Goal: Information Seeking & Learning: Learn about a topic

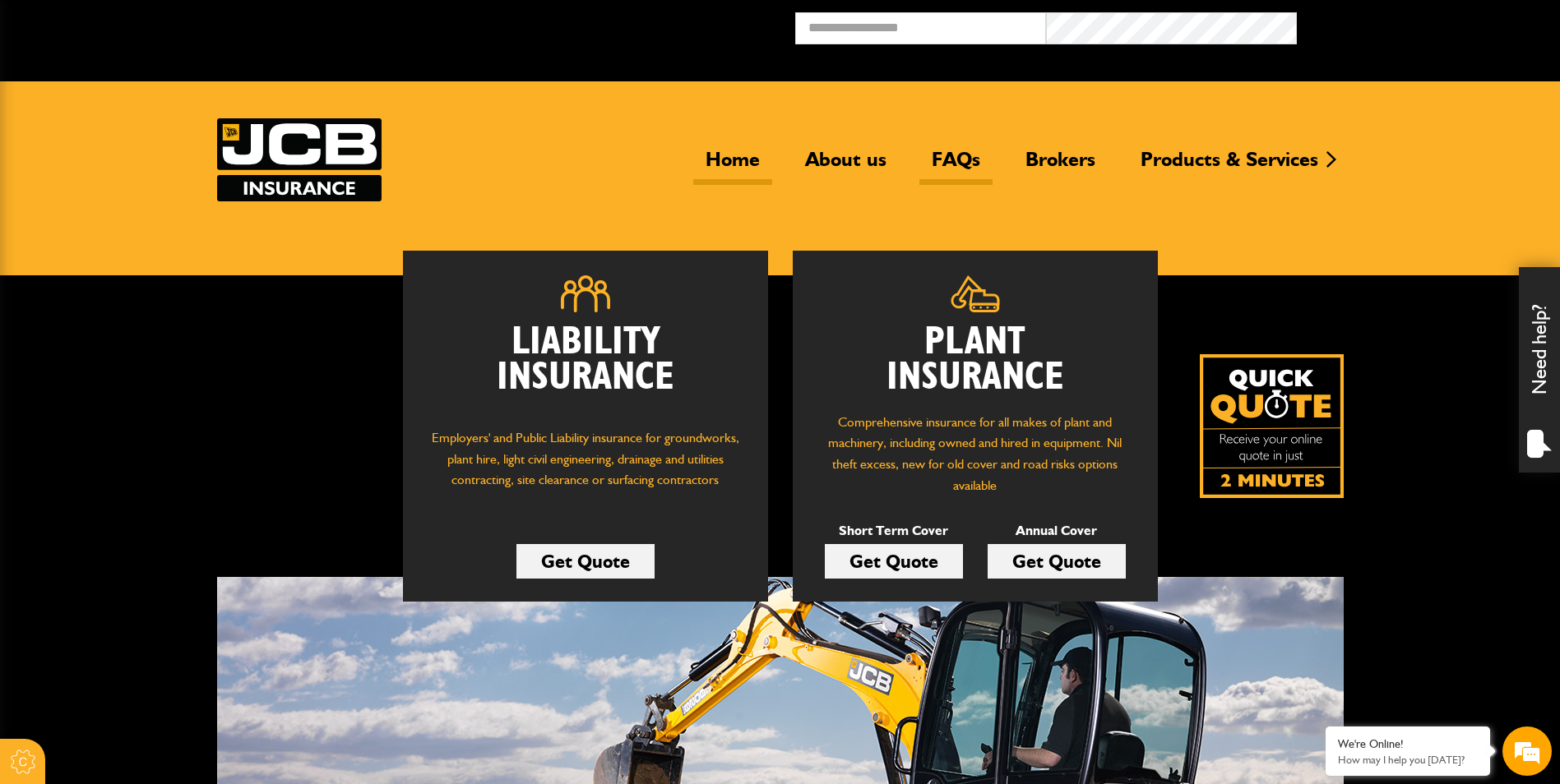
click at [960, 150] on link "FAQs" at bounding box center [956, 166] width 73 height 38
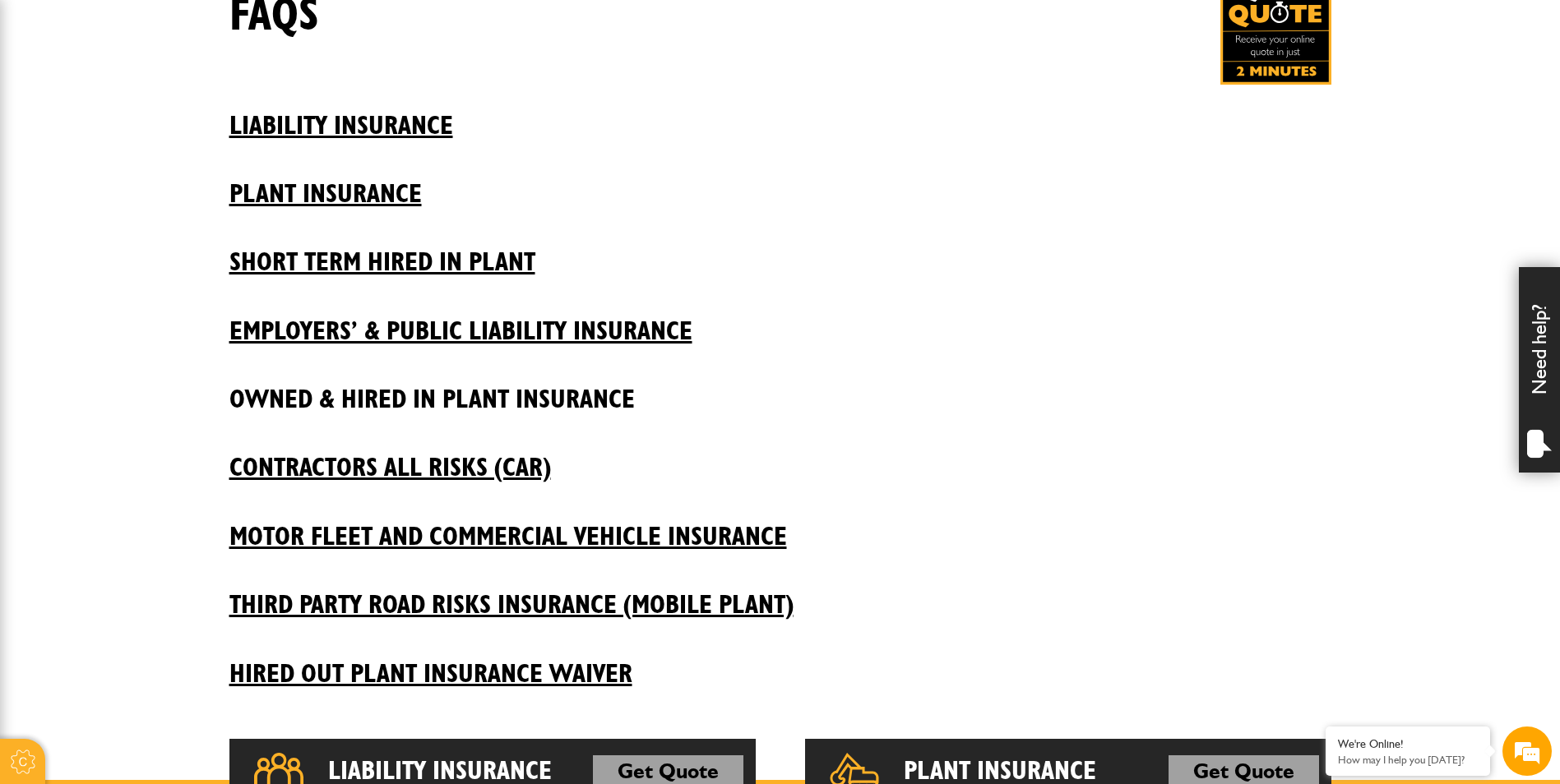
scroll to position [329, 0]
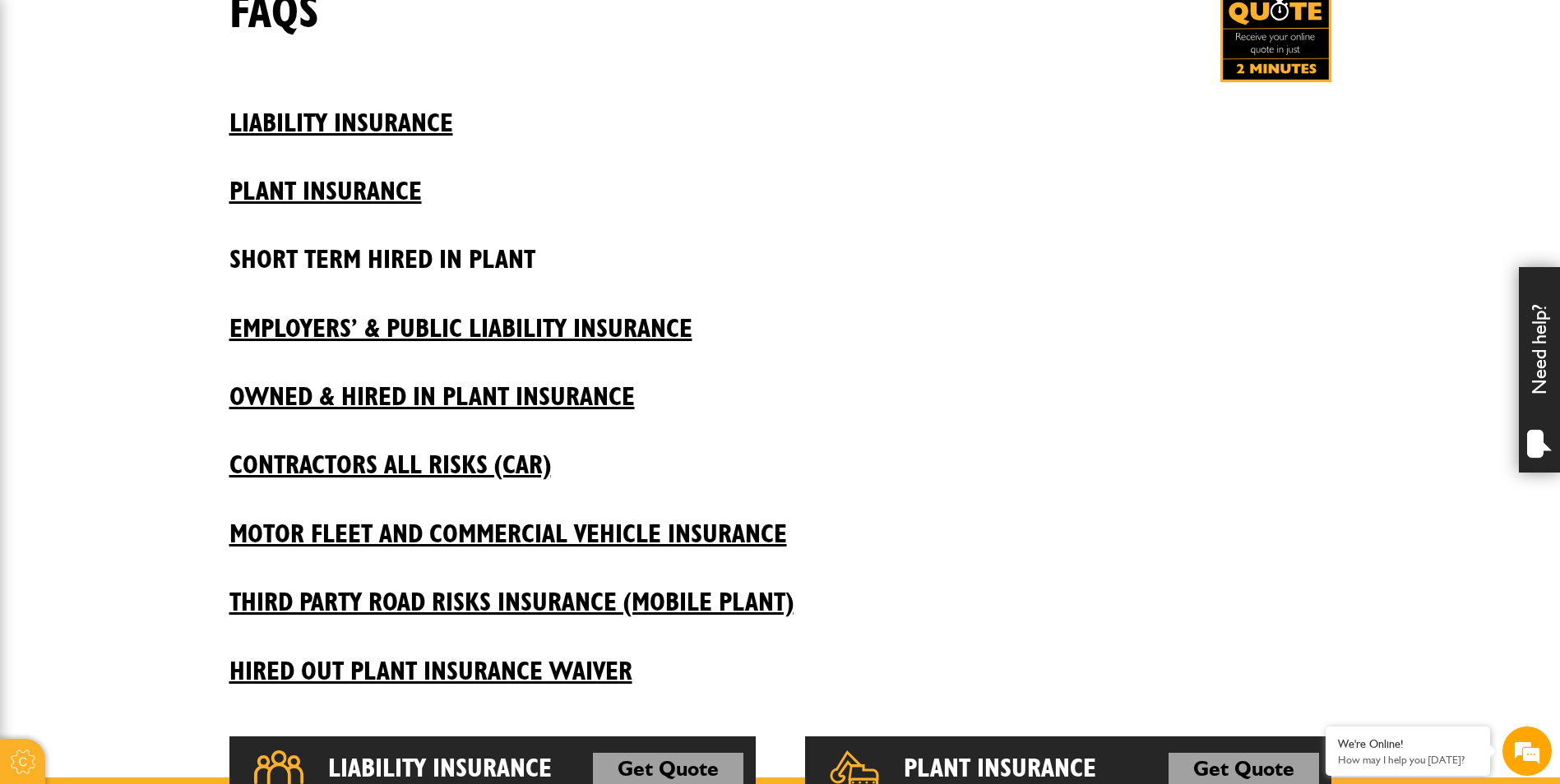
click at [356, 259] on h2 "Short Term Hired In Plant" at bounding box center [780, 247] width 1102 height 56
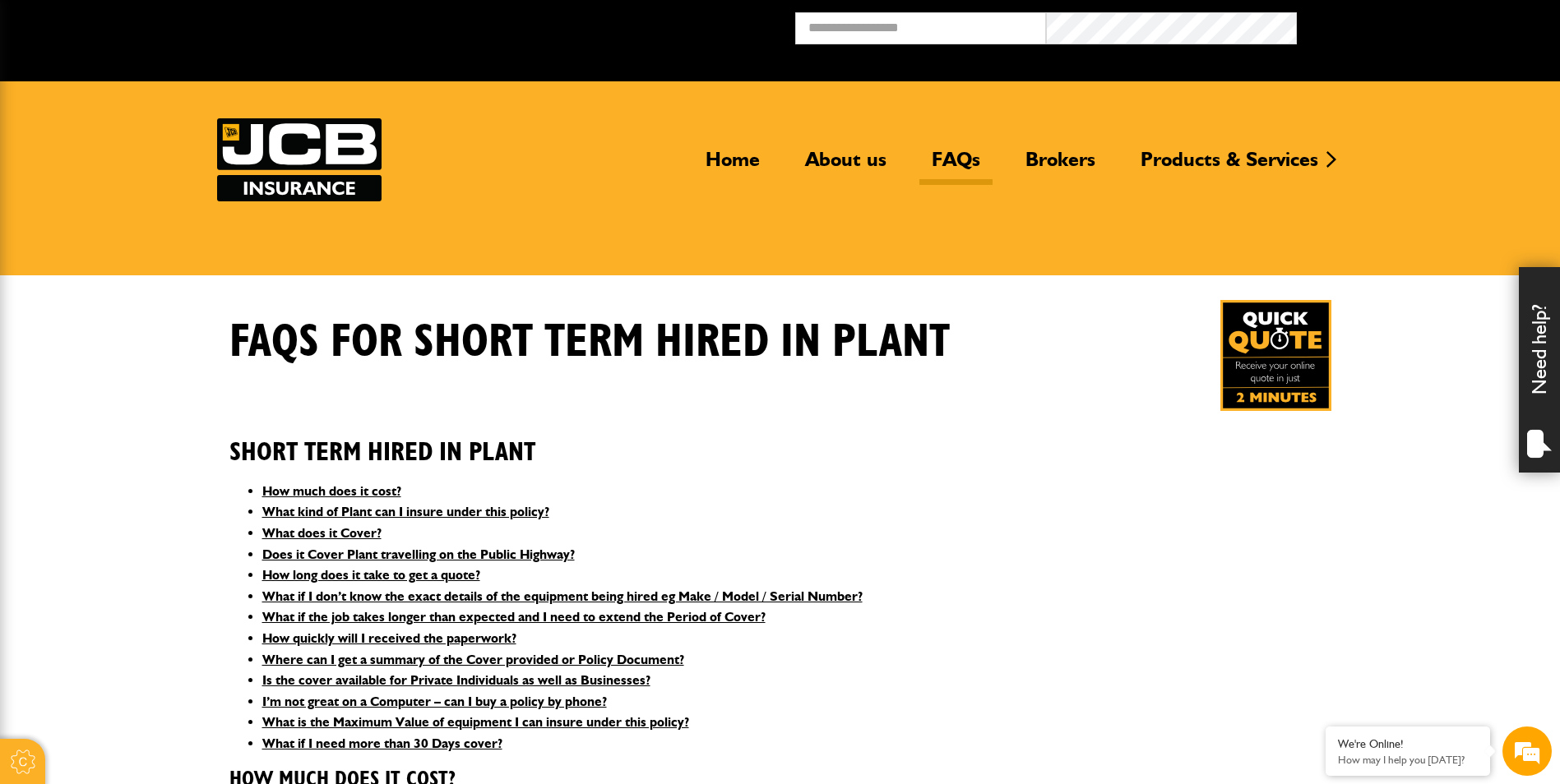
click at [979, 153] on link "FAQs" at bounding box center [956, 166] width 73 height 38
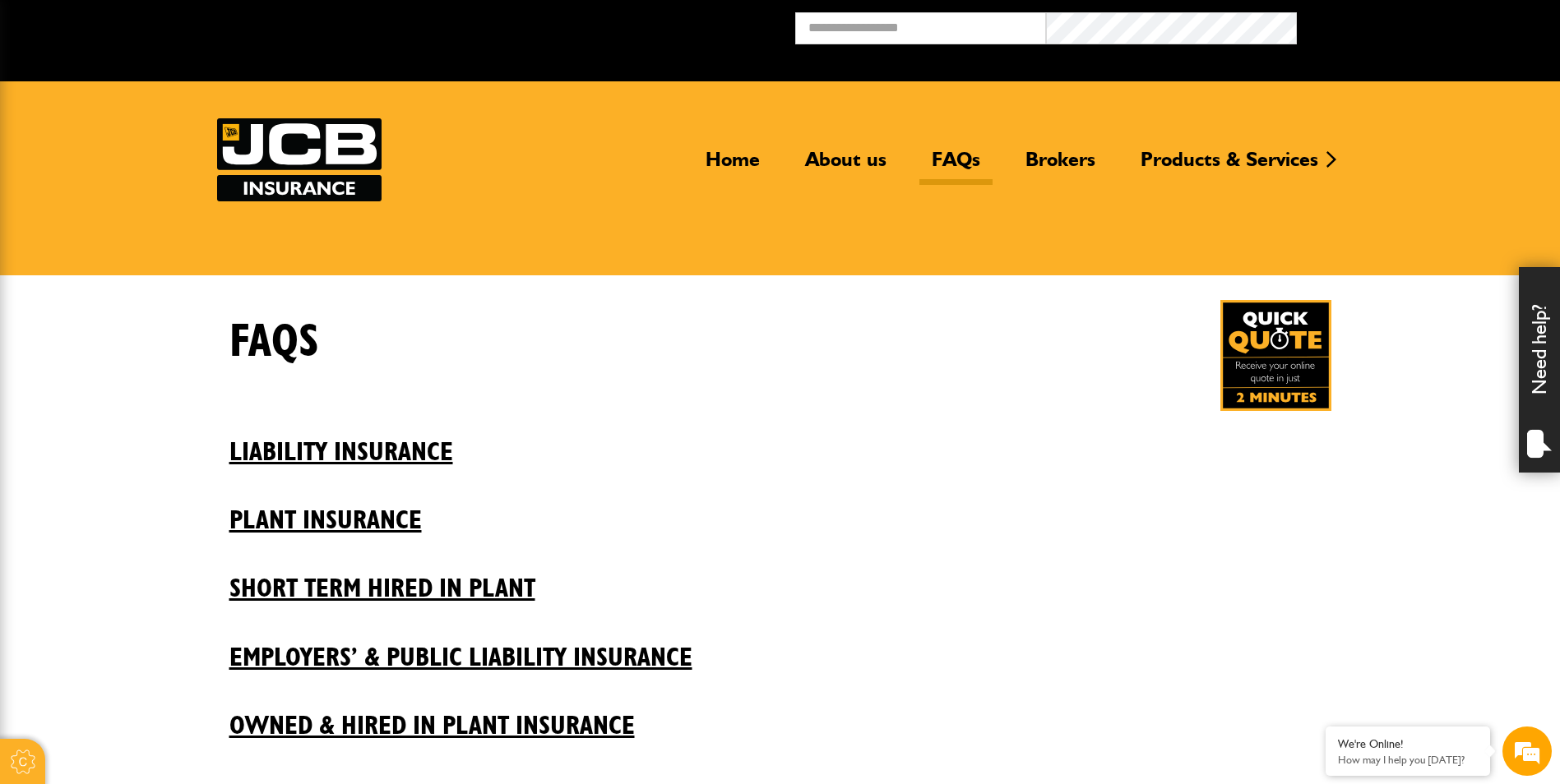
scroll to position [164, 0]
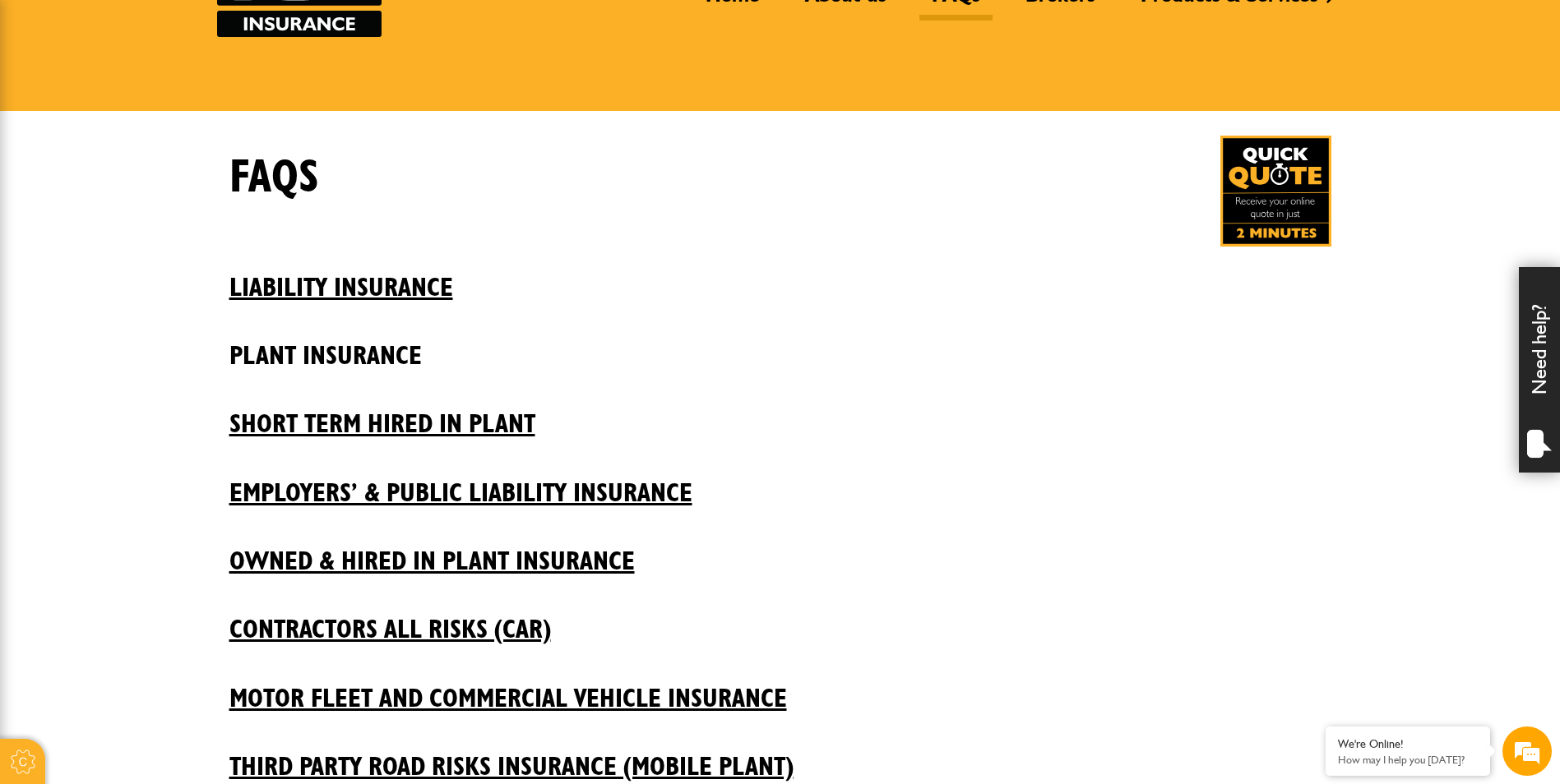
click at [336, 347] on h2 "Plant insurance" at bounding box center [780, 343] width 1102 height 56
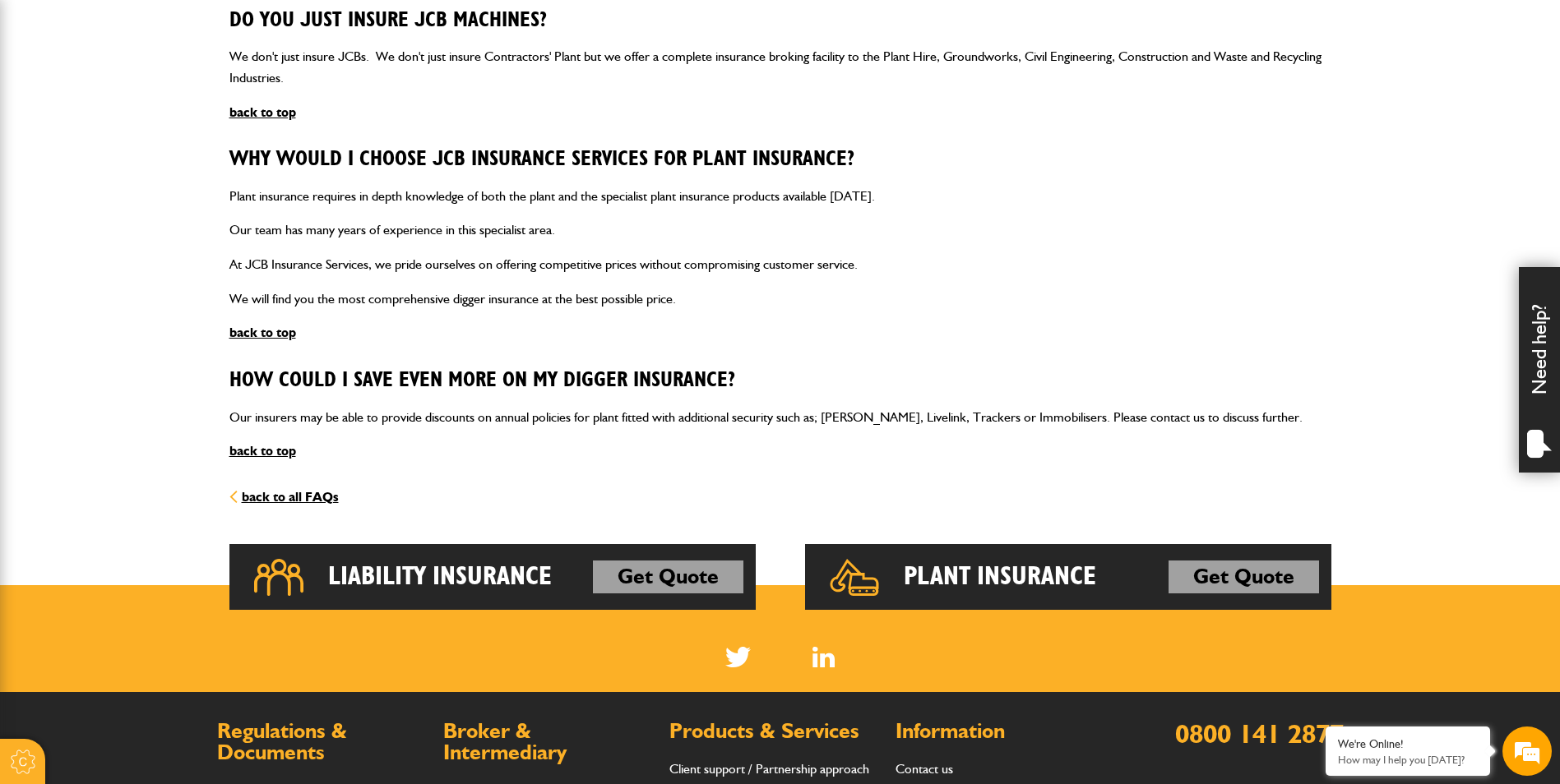
scroll to position [575, 0]
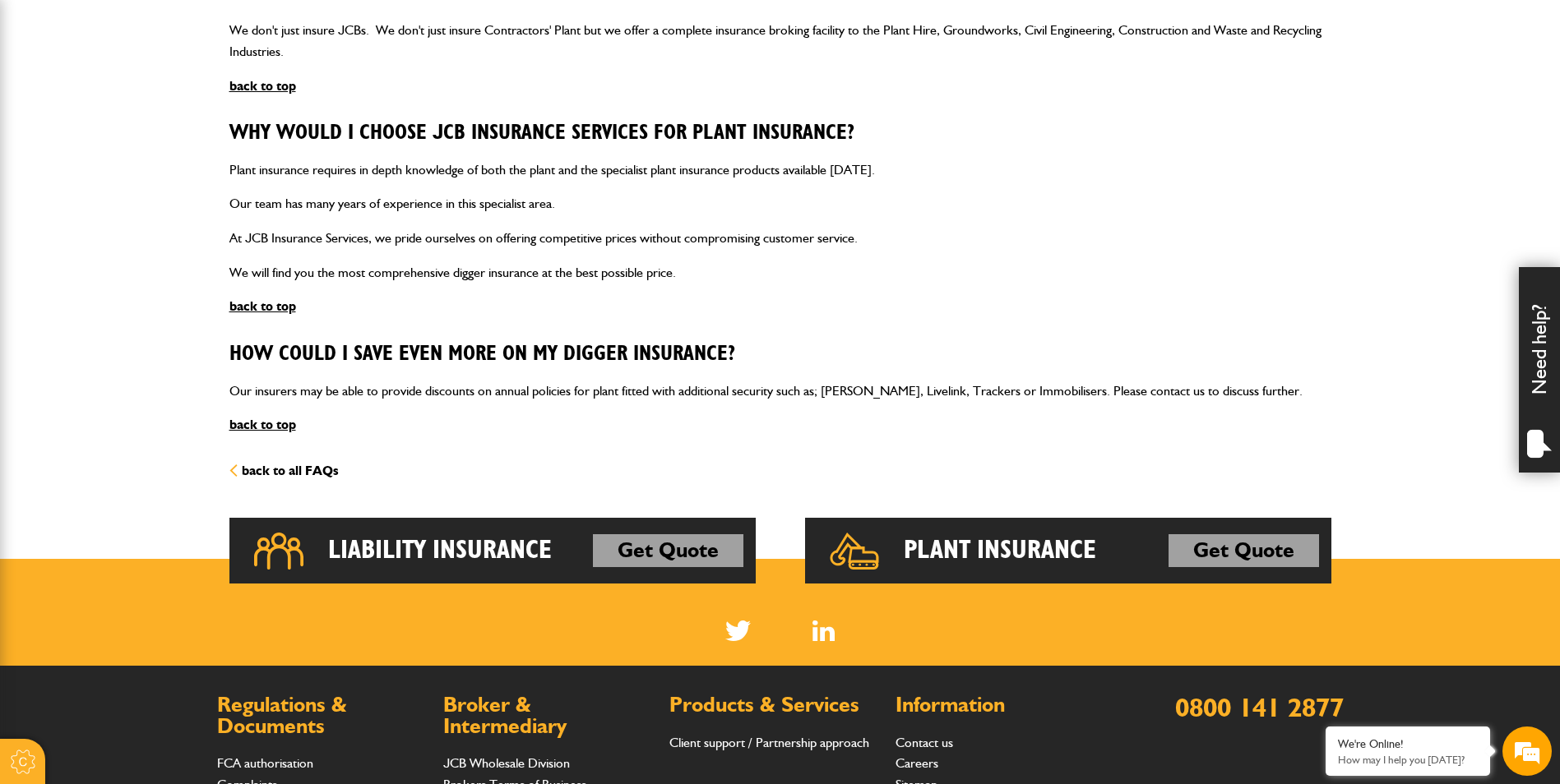
click at [306, 468] on link "back to all FAQs" at bounding box center [284, 471] width 109 height 16
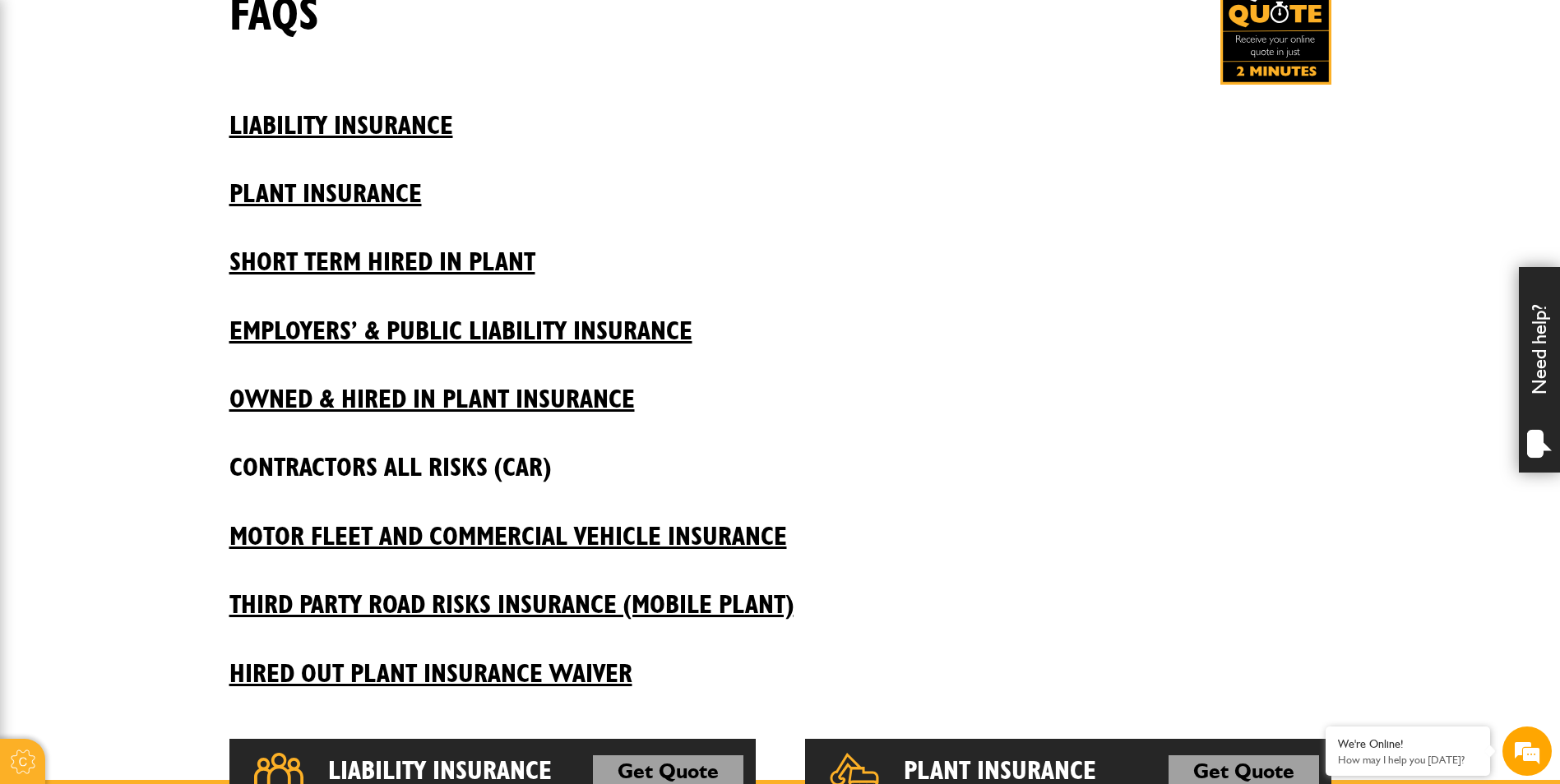
scroll to position [329, 0]
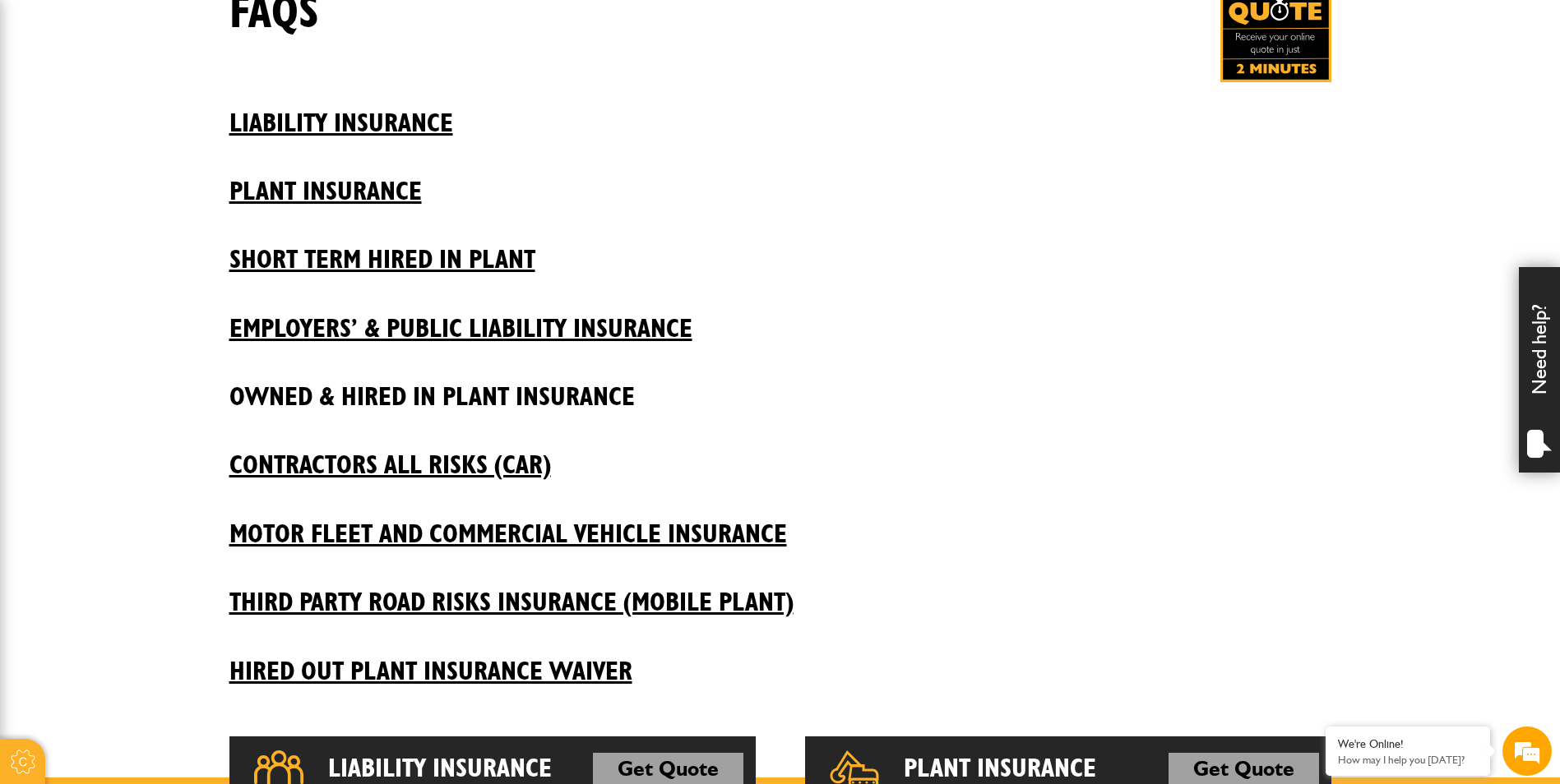
click at [431, 393] on h2 "Owned & Hired In Plant Insurance" at bounding box center [780, 384] width 1102 height 56
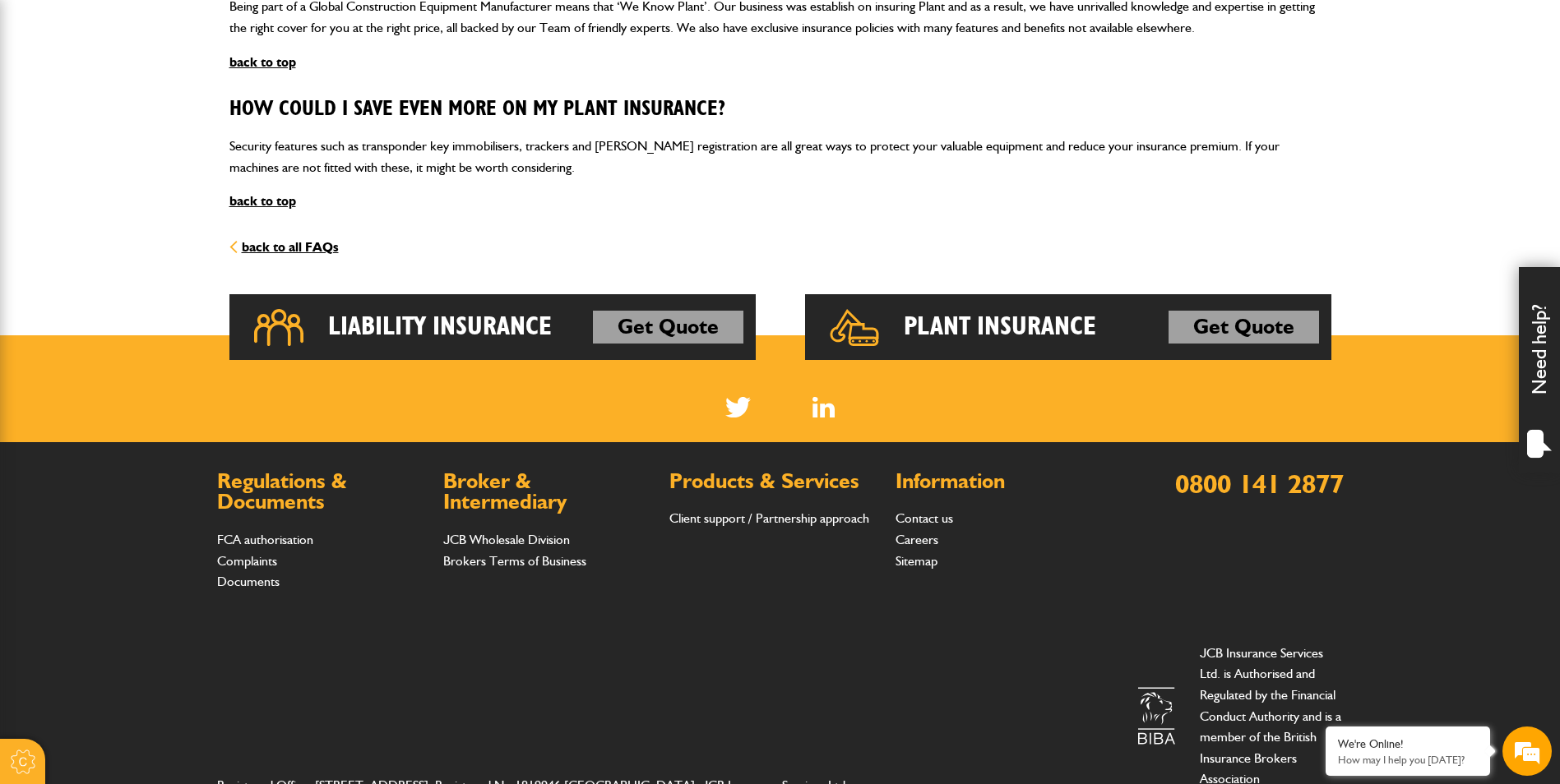
scroll to position [2288, 0]
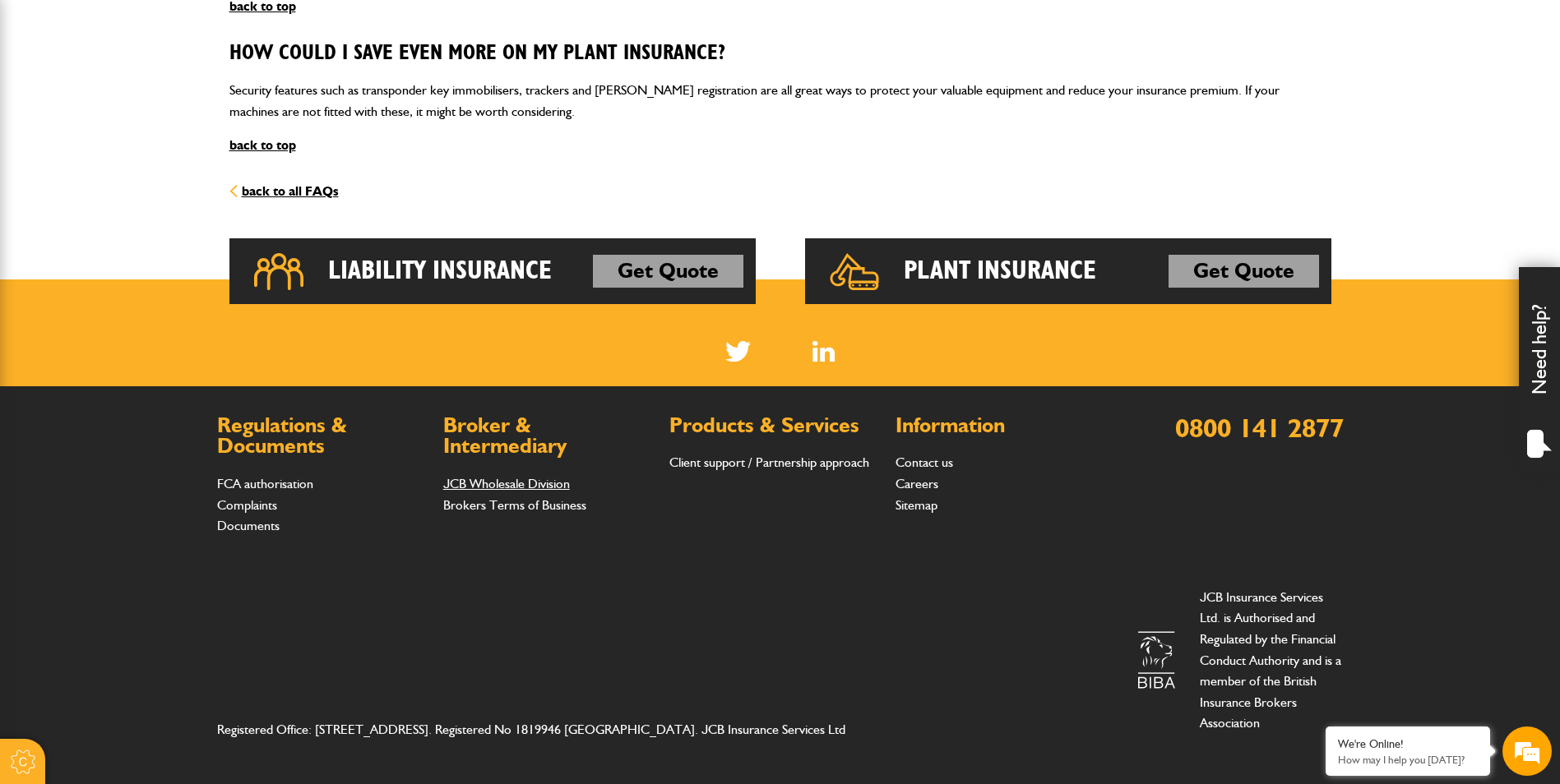
click at [501, 484] on link "JCB Wholesale Division" at bounding box center [506, 484] width 127 height 16
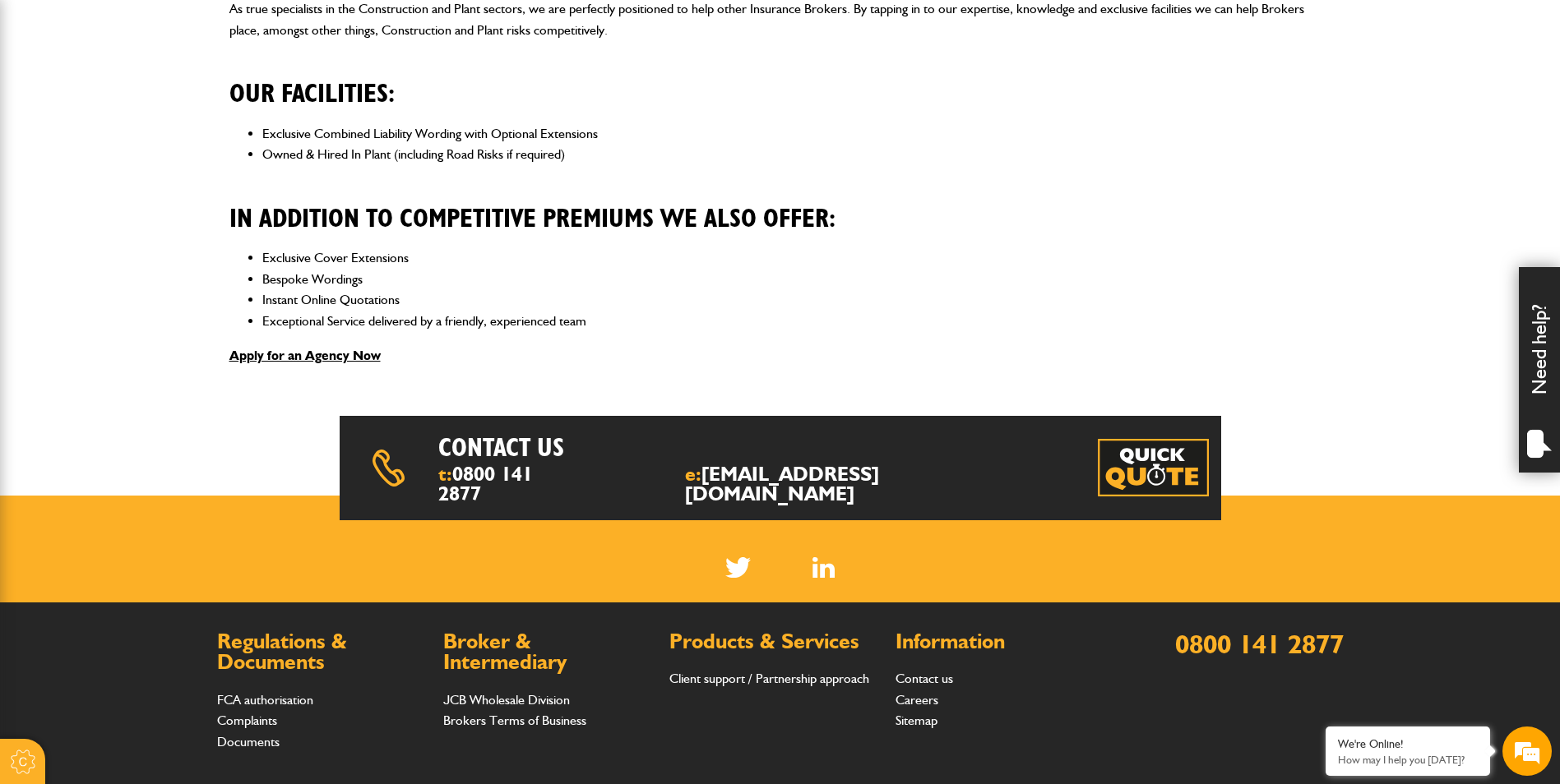
scroll to position [250, 0]
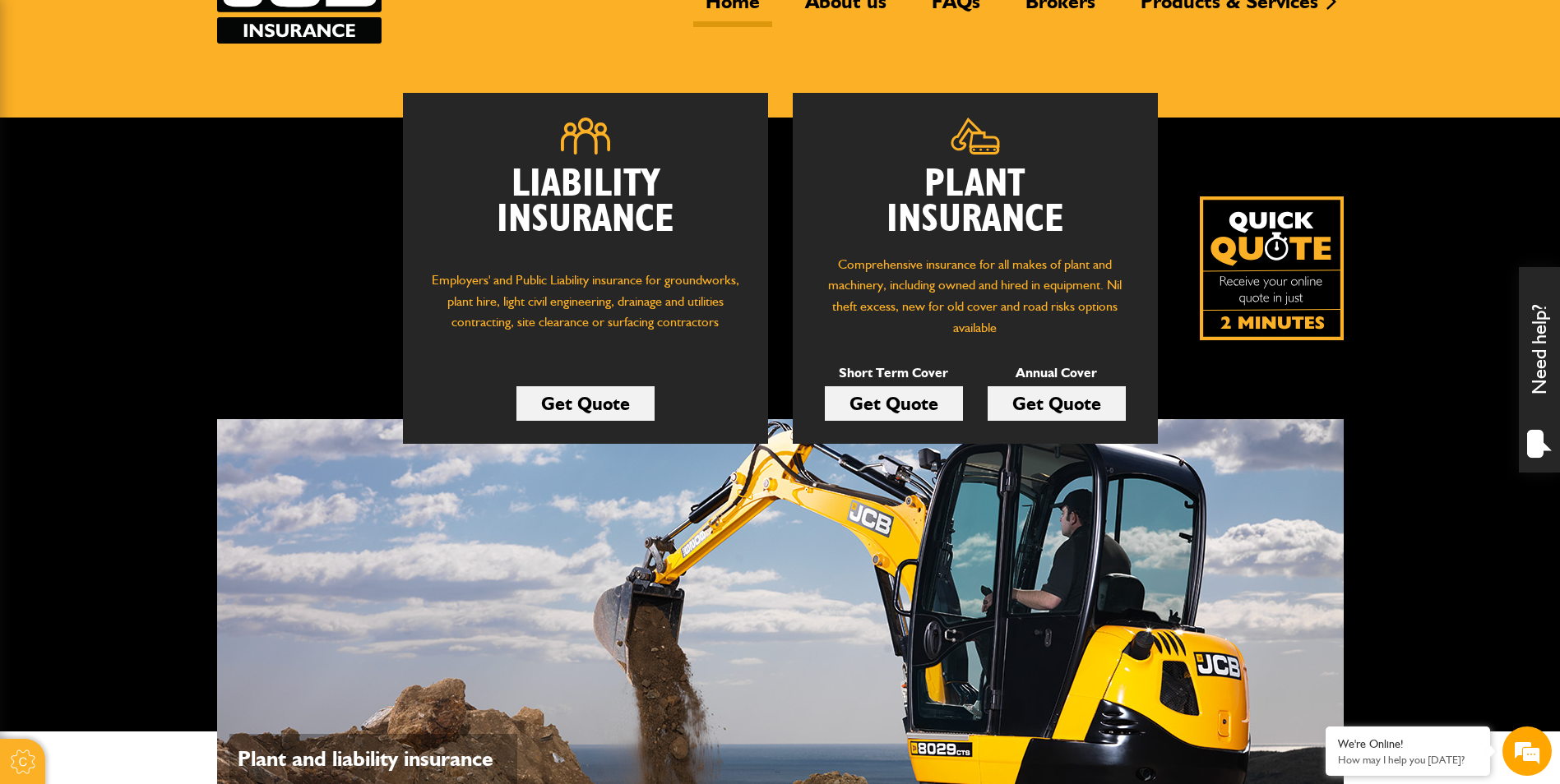
scroll to position [164, 0]
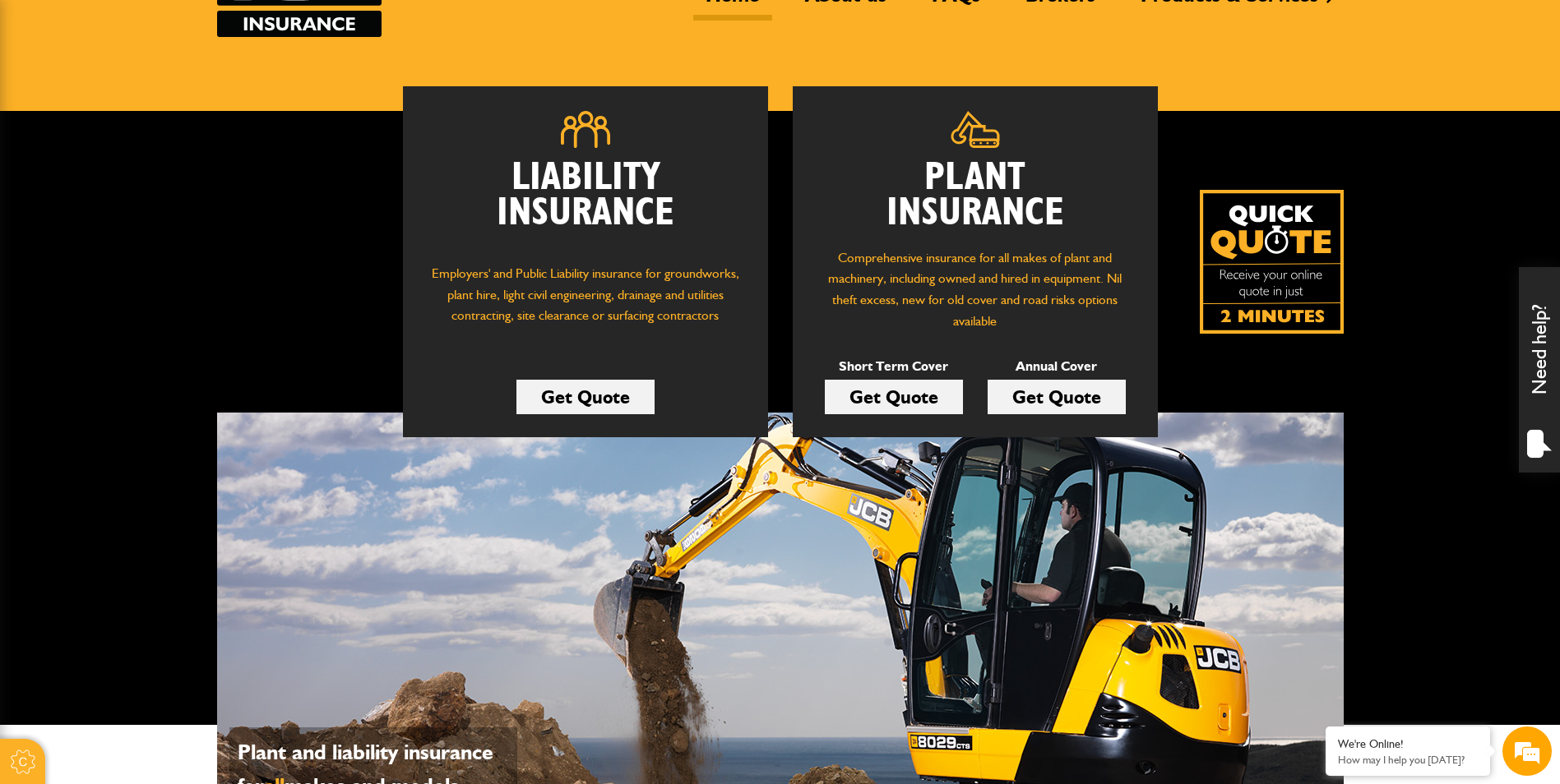
click at [916, 399] on link "Get Quote" at bounding box center [894, 397] width 139 height 34
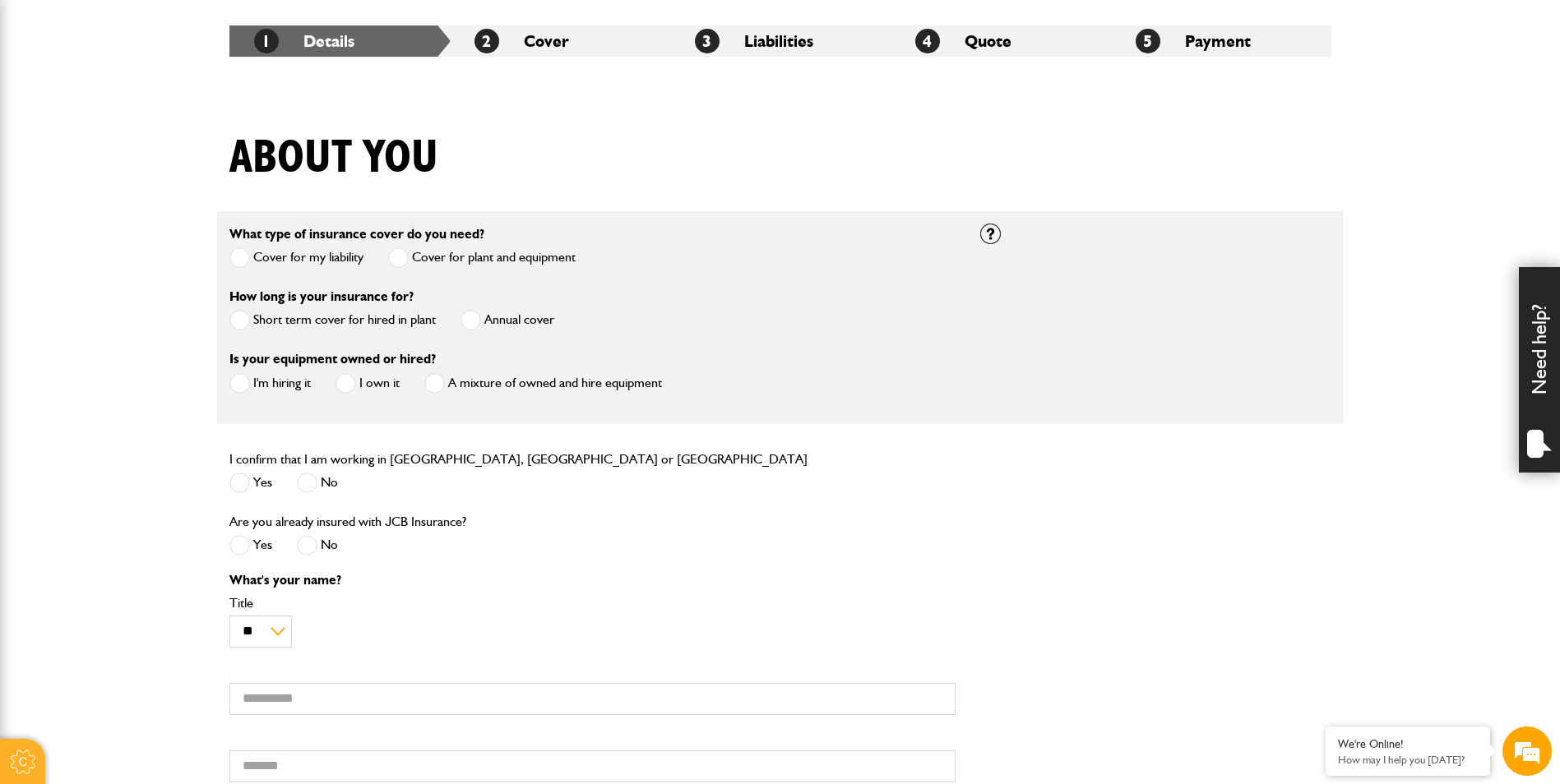
scroll to position [329, 0]
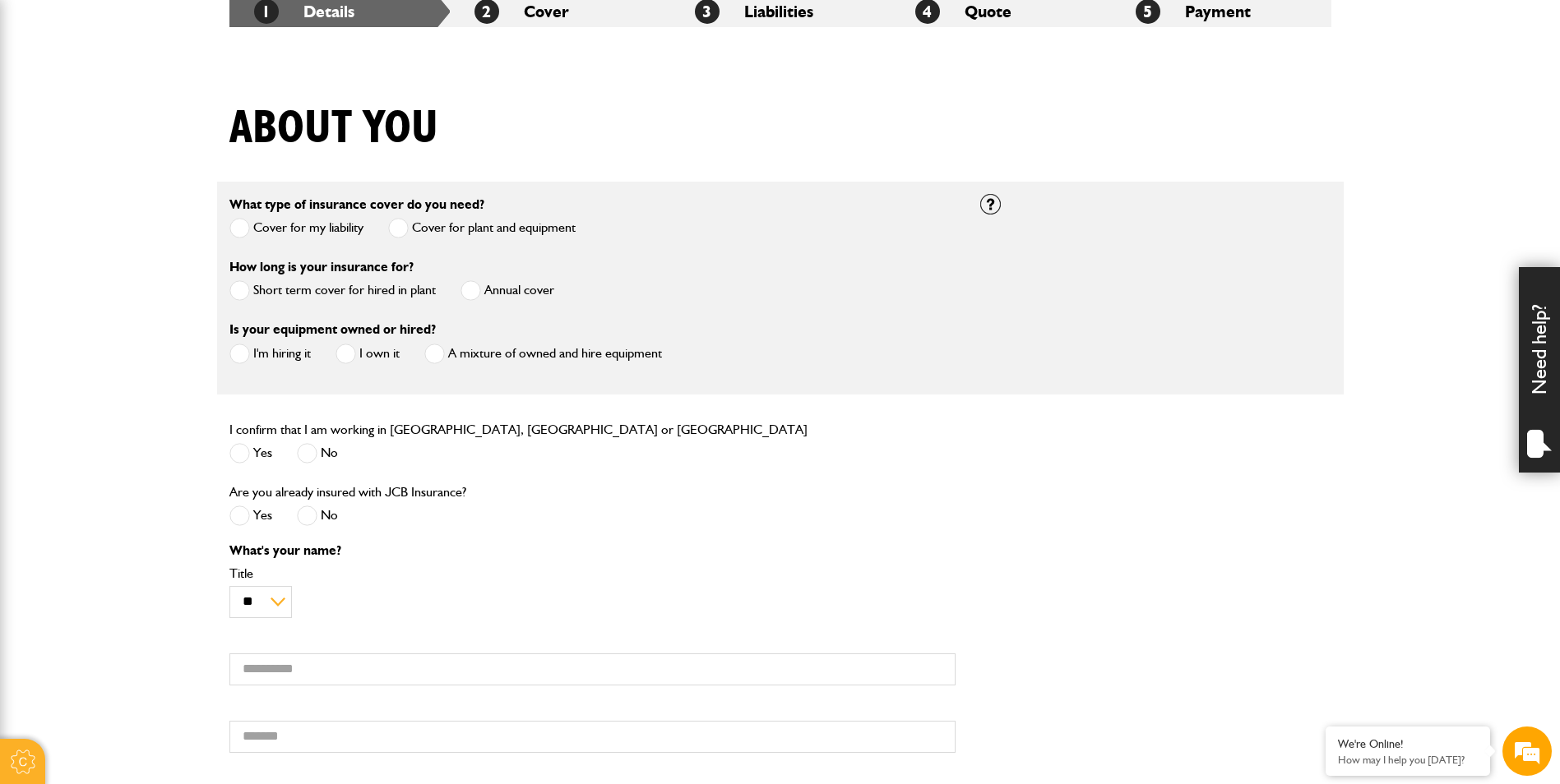
click at [469, 232] on label "Cover for plant and equipment" at bounding box center [482, 228] width 187 height 20
click at [329, 291] on label "Short term cover for hired in plant" at bounding box center [333, 290] width 206 height 20
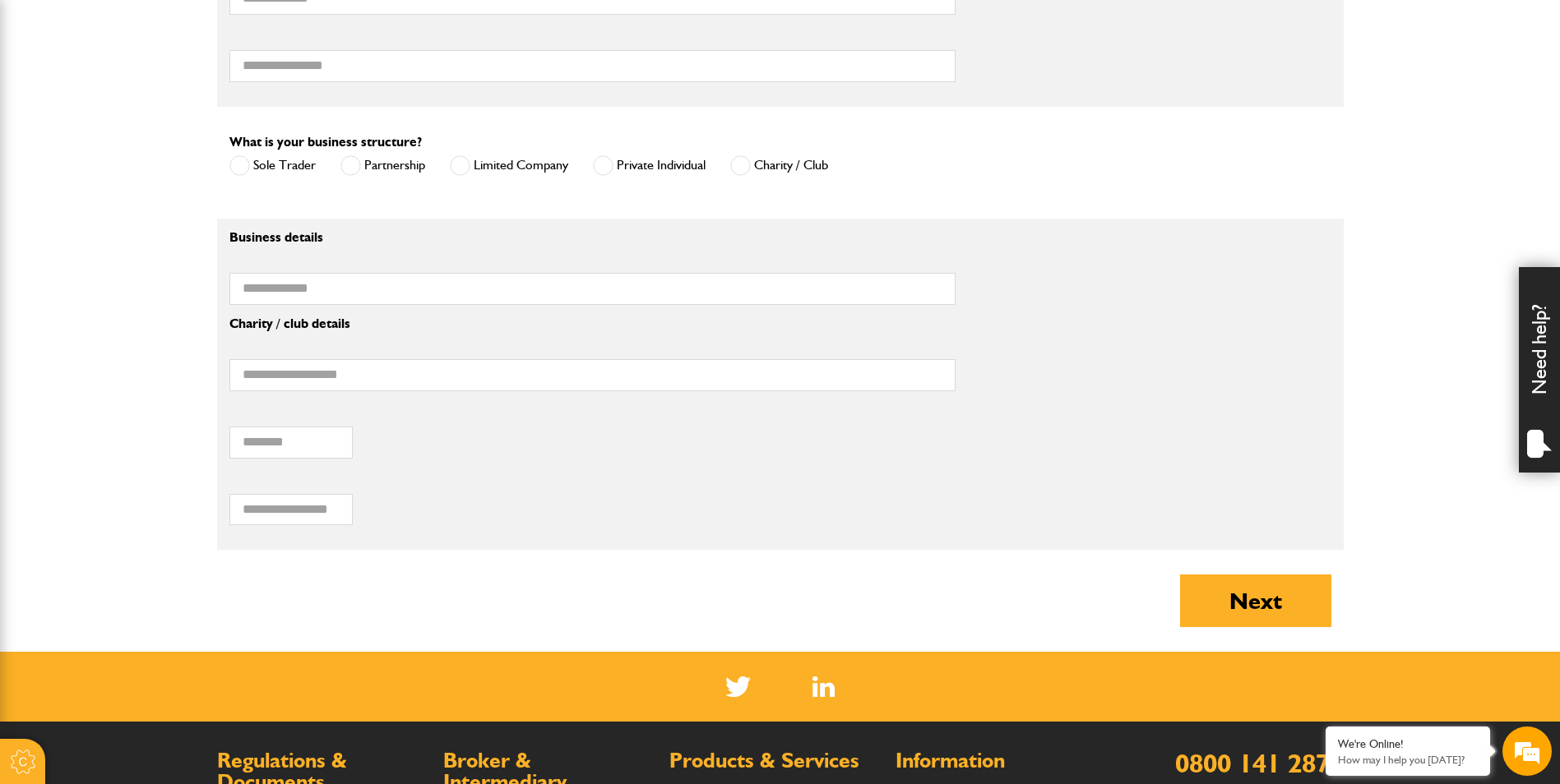
scroll to position [904, 0]
